Goal: Task Accomplishment & Management: Manage account settings

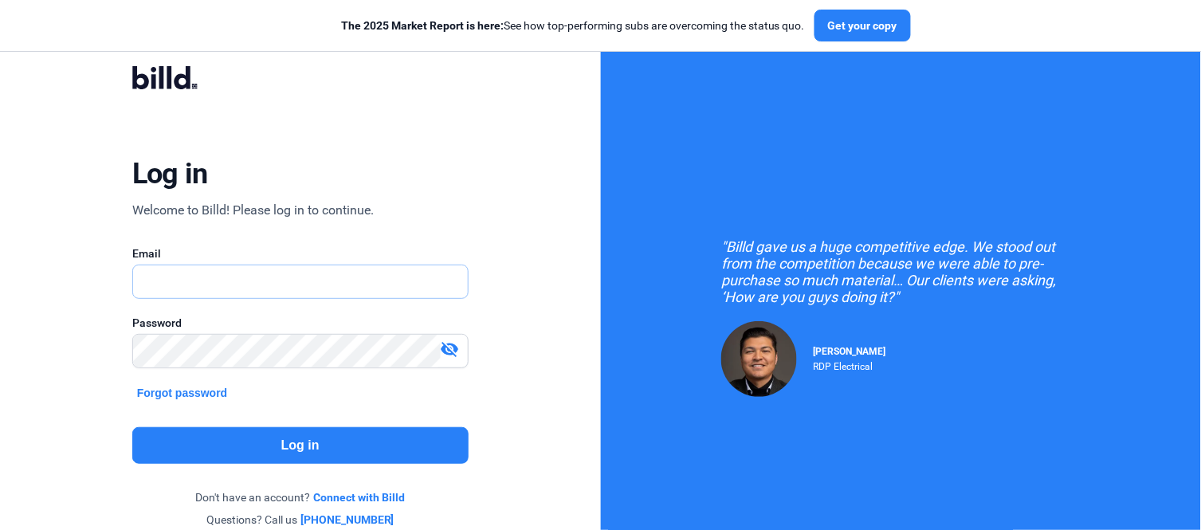
type input "[PERSON_NAME][EMAIL_ADDRESS][PERSON_NAME][DOMAIN_NAME]"
drag, startPoint x: 273, startPoint y: 277, endPoint x: 143, endPoint y: 301, distance: 131.2
click at [140, 277] on input "[PERSON_NAME][EMAIL_ADDRESS][PERSON_NAME][DOMAIN_NAME]" at bounding box center [300, 281] width 335 height 33
click at [166, 394] on button "Forgot password" at bounding box center [182, 393] width 100 height 18
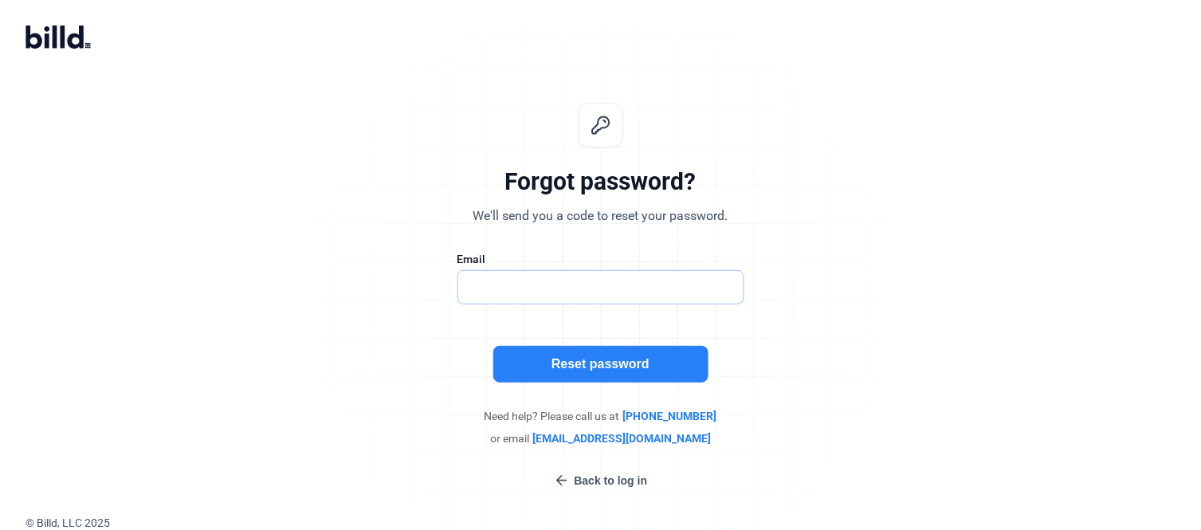
click at [480, 291] on input "text" at bounding box center [592, 287] width 269 height 33
type input "[PERSON_NAME][EMAIL_ADDRESS][PERSON_NAME][DOMAIN_NAME]"
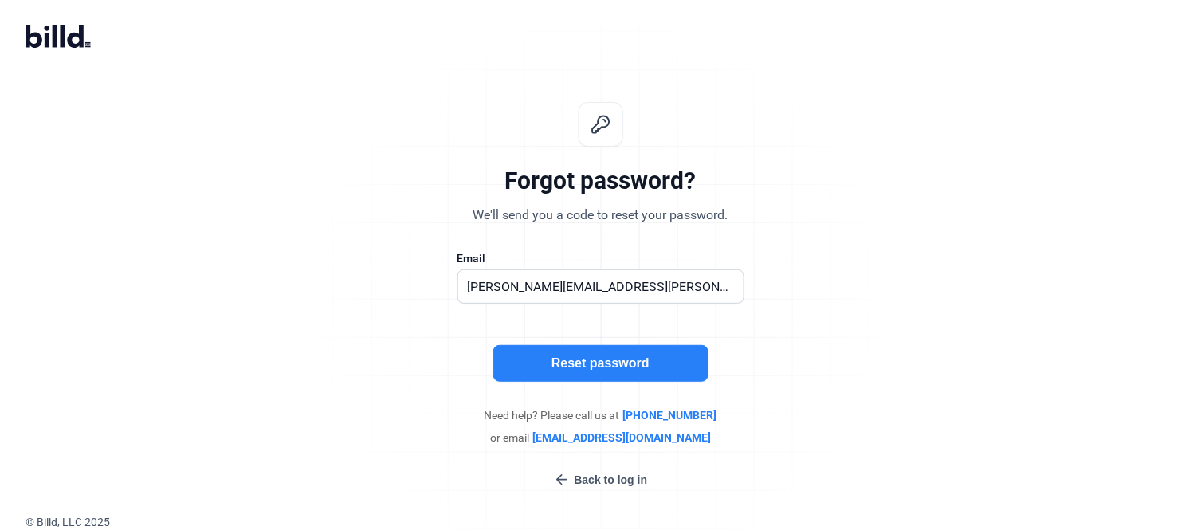
click at [608, 359] on button "Reset password" at bounding box center [600, 363] width 215 height 37
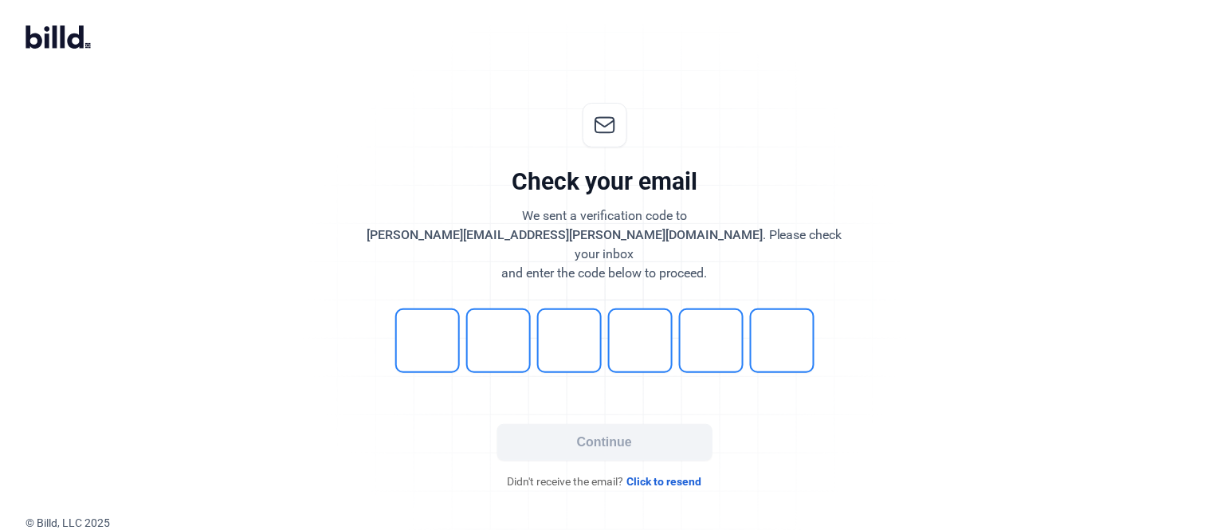
click at [383, 88] on div "Check your email We sent a verification code to [PERSON_NAME][EMAIL_ADDRESS][PE…" at bounding box center [604, 296] width 529 height 438
click at [1012, 271] on div "Check your email We sent a verification code to [PERSON_NAME][EMAIL_ADDRESS][PE…" at bounding box center [604, 296] width 1209 height 438
click at [376, 196] on div "Check your email We sent a verification code to [PERSON_NAME][EMAIL_ADDRESS][PE…" at bounding box center [604, 296] width 529 height 438
click at [100, 170] on div "Check your email We sent a verification code to [PERSON_NAME][EMAIL_ADDRESS][PE…" at bounding box center [604, 296] width 1209 height 438
click at [427, 333] on input "tel" at bounding box center [427, 341] width 65 height 65
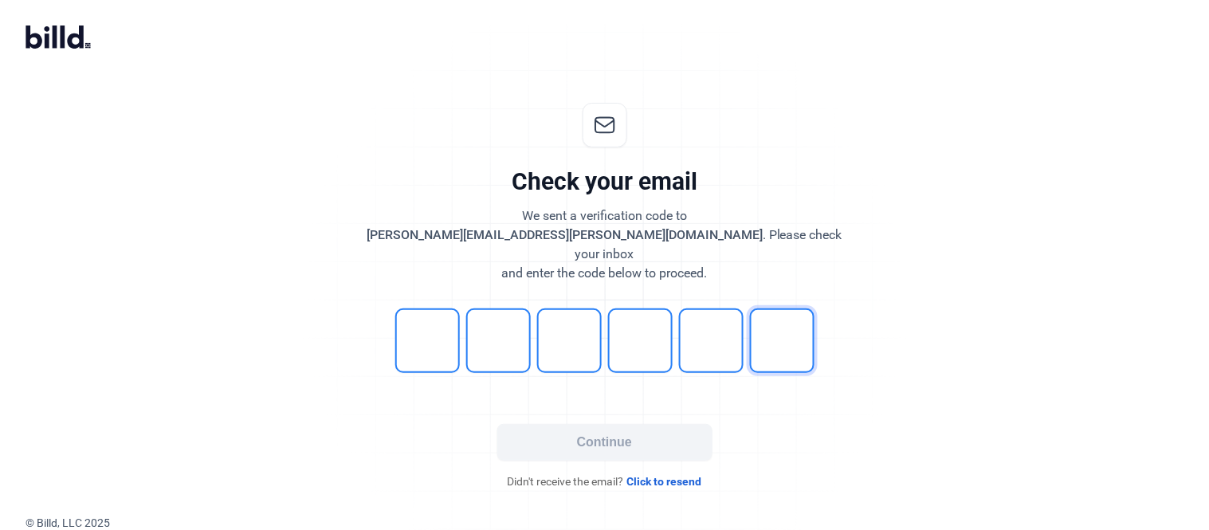
type input "6"
type input "3"
type input "6"
type input "9"
type input "2"
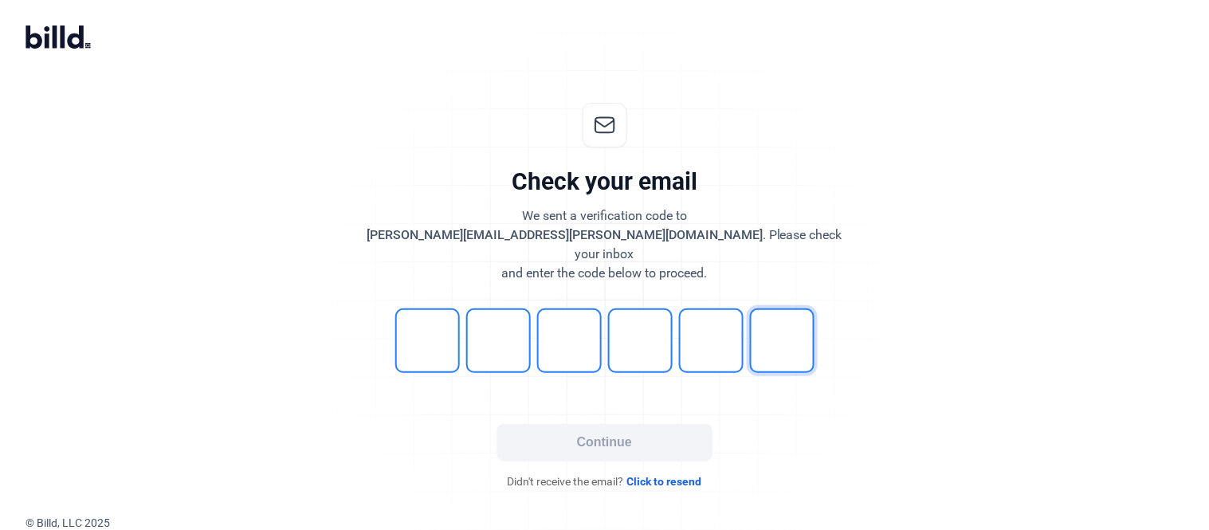
type input "8"
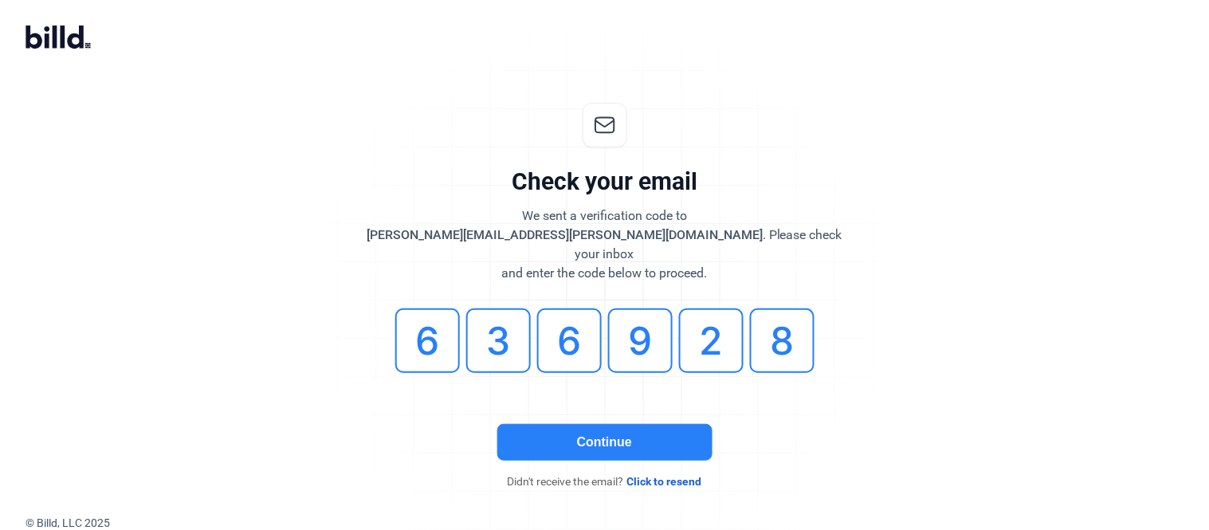
click at [625, 429] on button "Continue" at bounding box center [604, 442] width 215 height 37
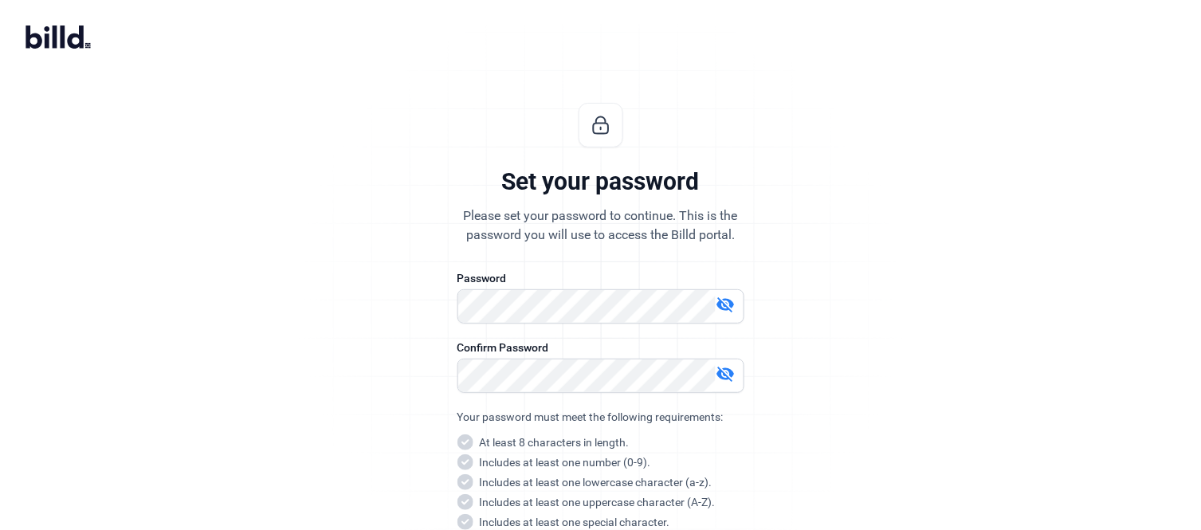
click at [108, 393] on div "Set your password Please set your password to continue. This is the password yo…" at bounding box center [600, 384] width 1201 height 614
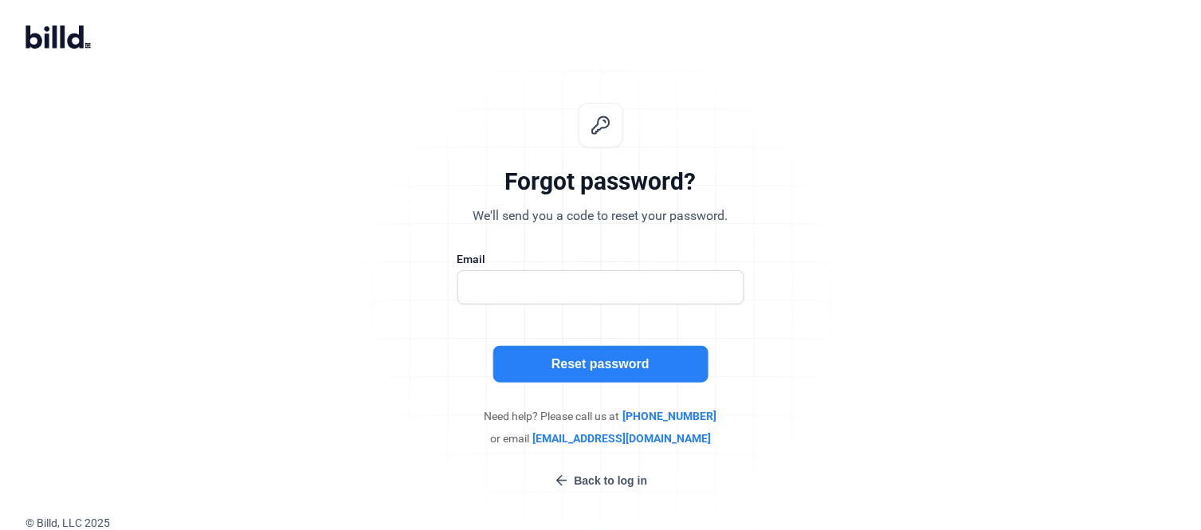
click at [1154, 110] on div "Forgot password? We'll send you a code to reset your password. Email Reset pass…" at bounding box center [600, 296] width 1201 height 438
